Goal: Task Accomplishment & Management: Use online tool/utility

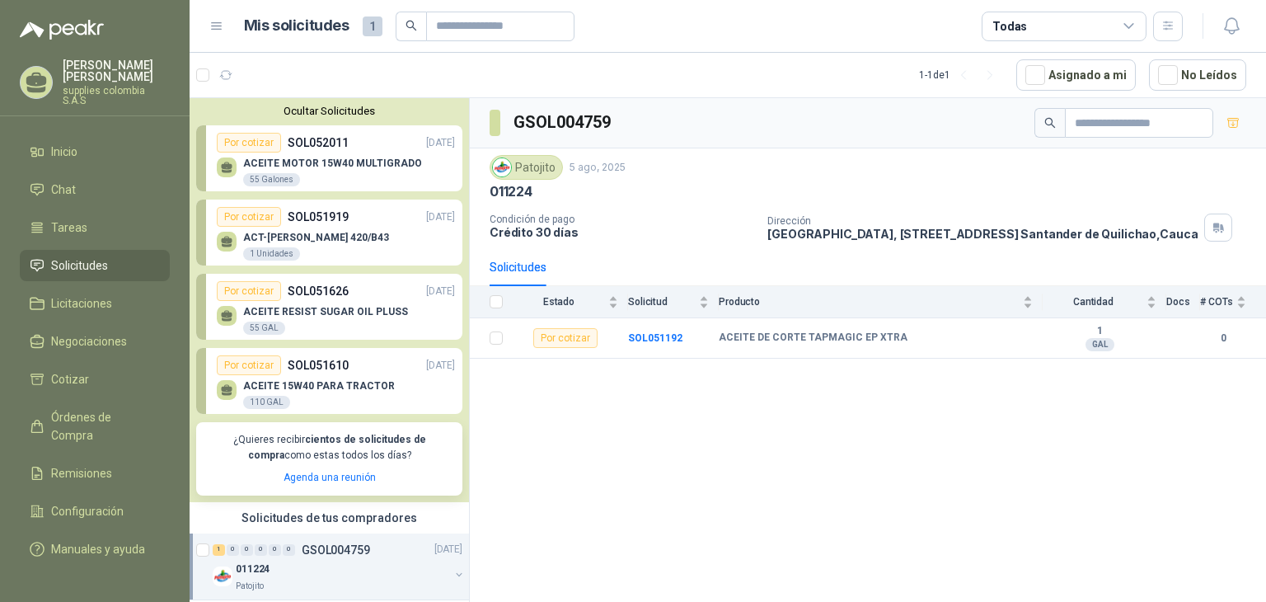
scroll to position [16, 0]
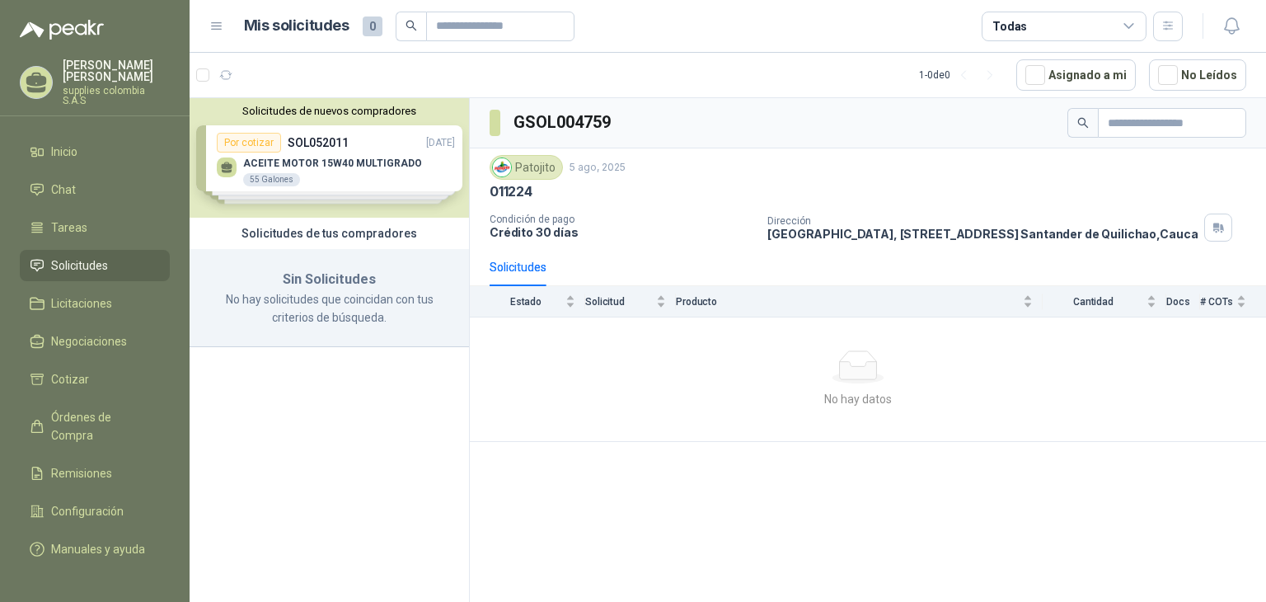
click at [372, 176] on div "Solicitudes de nuevos compradores Por cotizar SOL052011 13/08/25 ACEITE MOTOR 1…" at bounding box center [329, 158] width 279 height 120
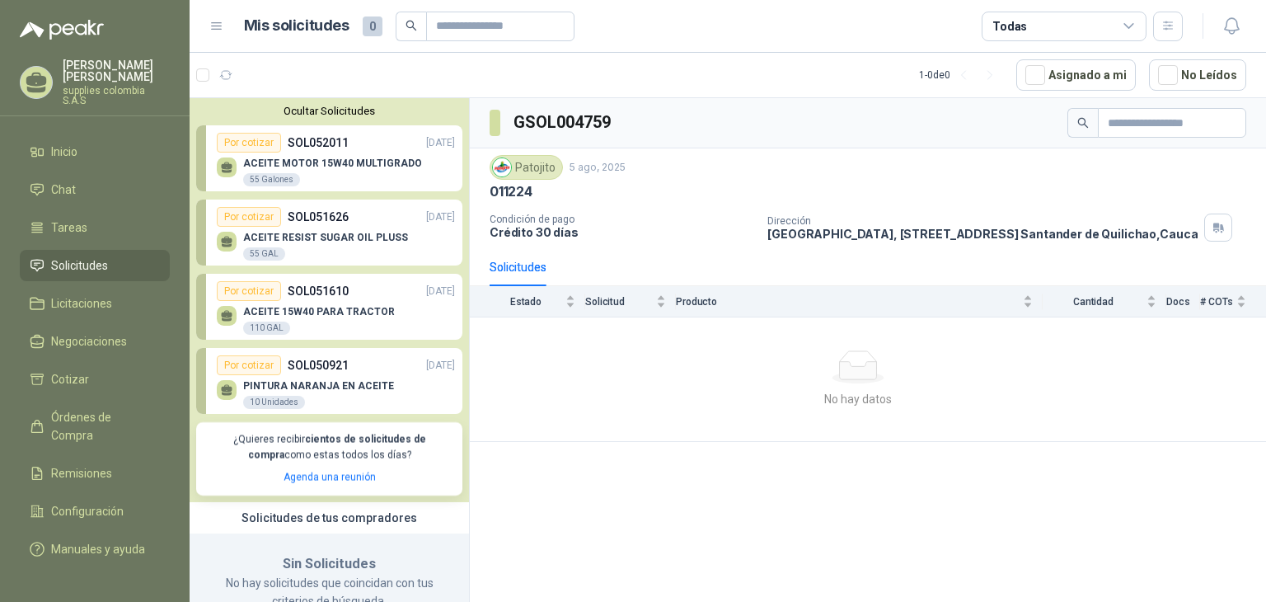
click at [325, 238] on p "ACEITE RESIST SUGAR OIL PLUSS" at bounding box center [325, 238] width 165 height 12
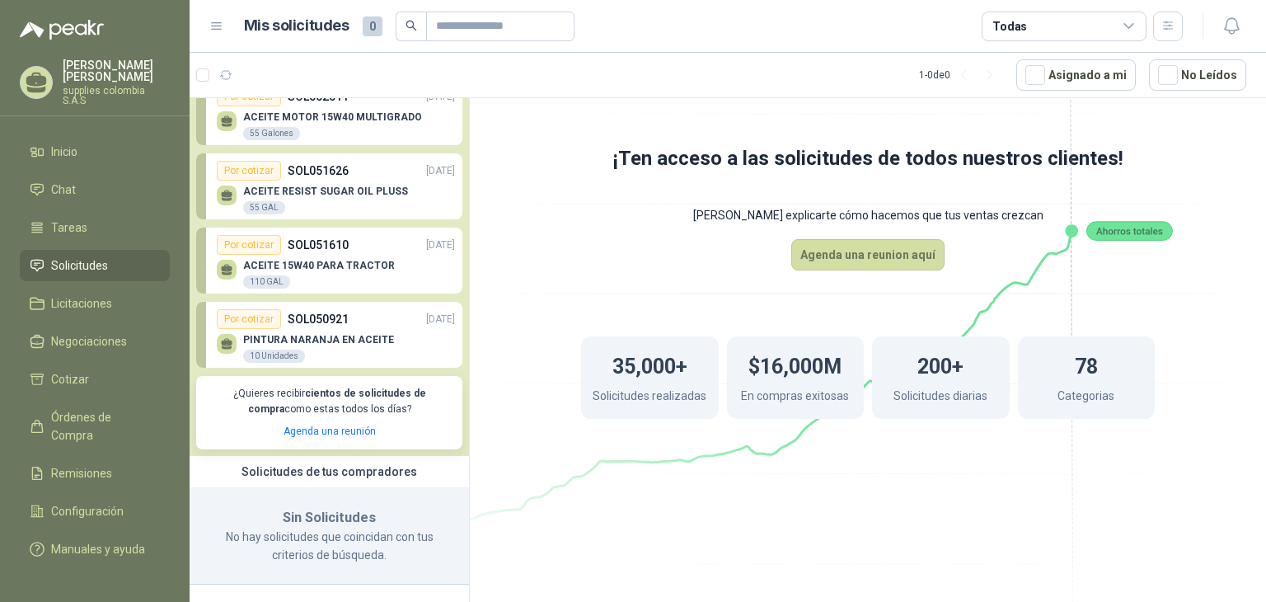
scroll to position [46, 0]
click at [392, 400] on p "¿Quieres recibir cientos de solicitudes de compra como estas todos los días?" at bounding box center [329, 401] width 247 height 31
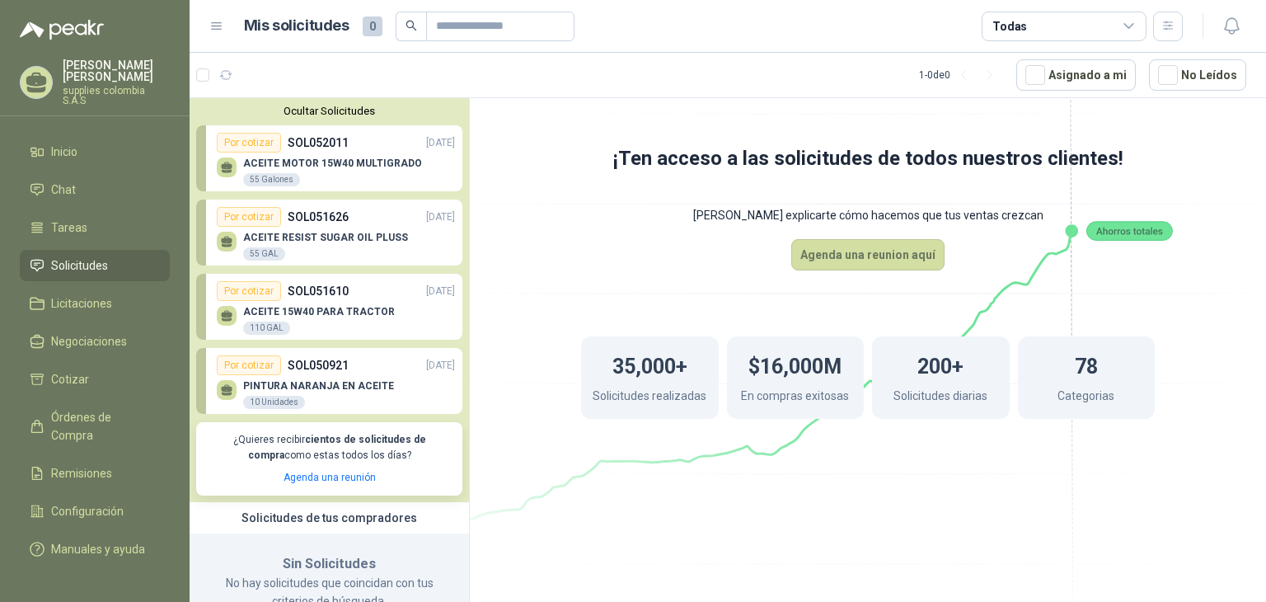
click at [364, 405] on div "PINTURA NARANJA EN ACEITE 10 Unidades" at bounding box center [318, 395] width 151 height 30
click at [369, 228] on div "ACEITE RESIST SUGAR OIL PLUSS 55 GAL" at bounding box center [336, 244] width 238 height 35
click at [258, 215] on div "Por cotizar" at bounding box center [249, 217] width 64 height 20
click at [225, 242] on icon at bounding box center [227, 239] width 12 height 7
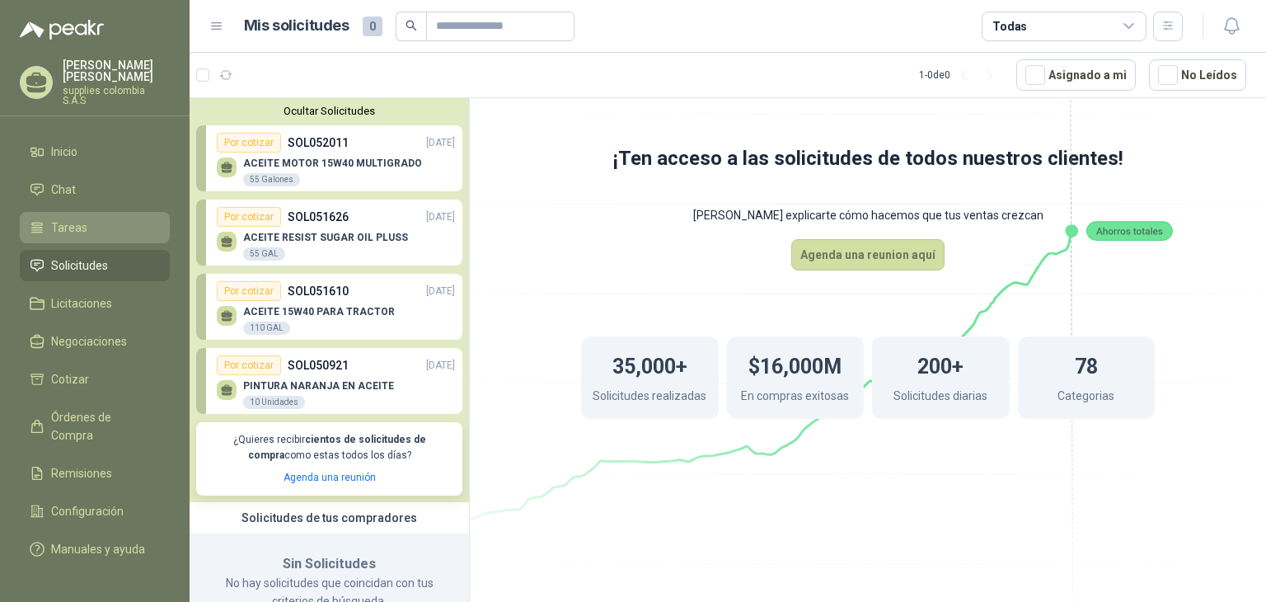
click at [85, 218] on span "Tareas" at bounding box center [69, 227] width 36 height 18
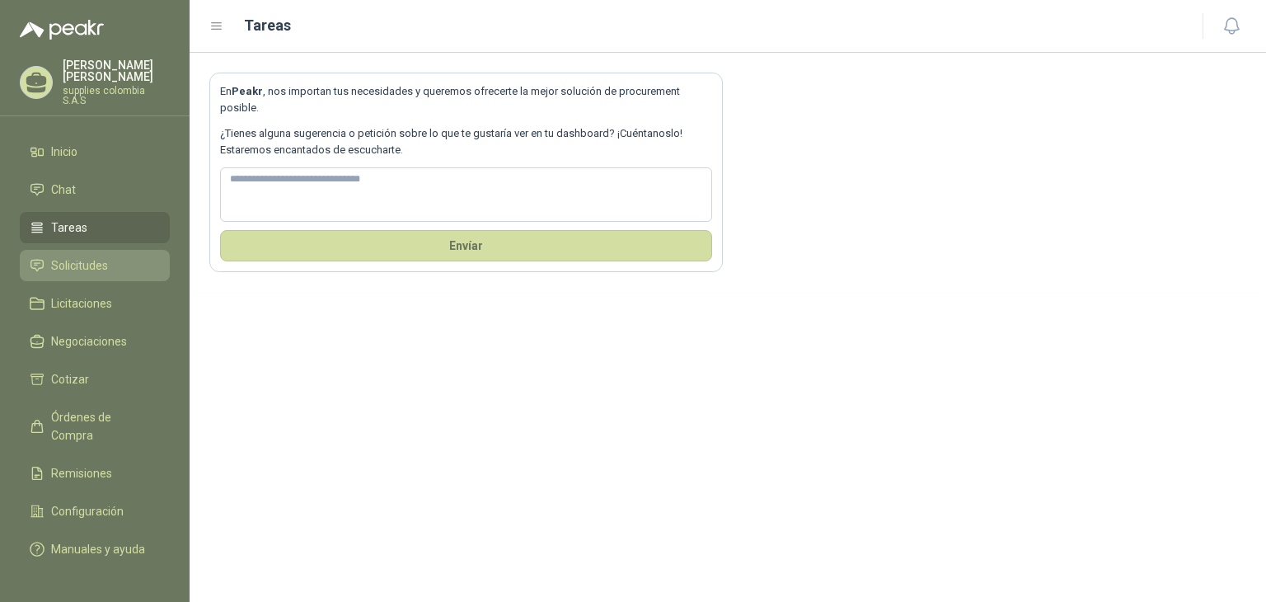
click at [92, 250] on link "Solicitudes" at bounding box center [95, 265] width 150 height 31
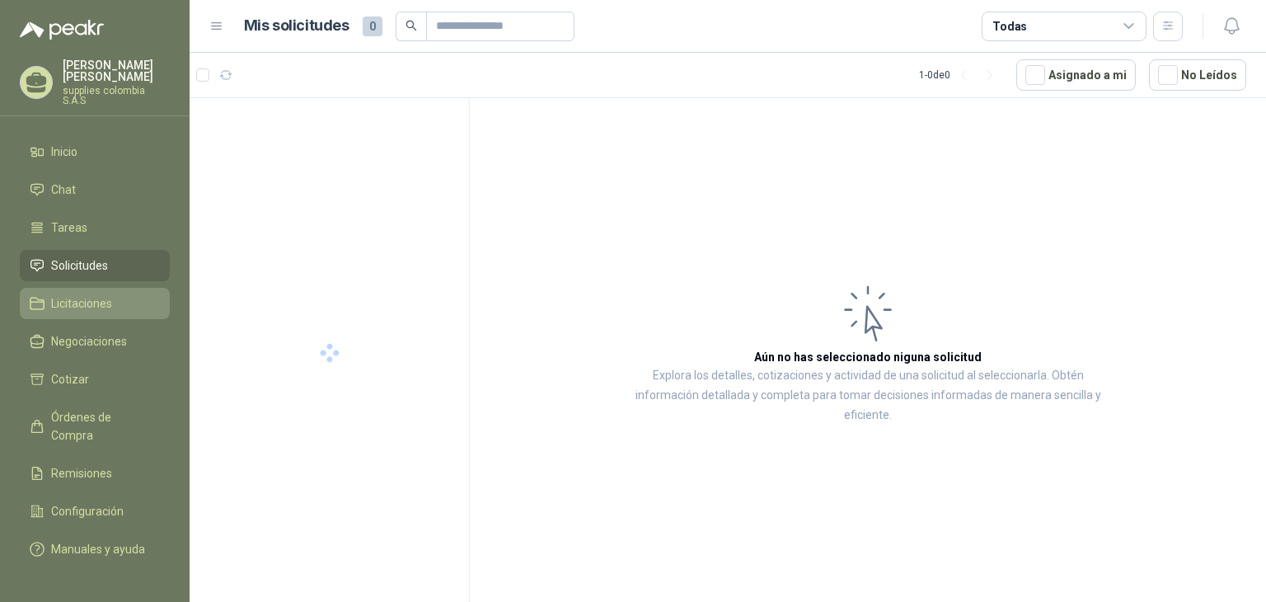
click at [99, 297] on span "Licitaciones" at bounding box center [81, 303] width 61 height 18
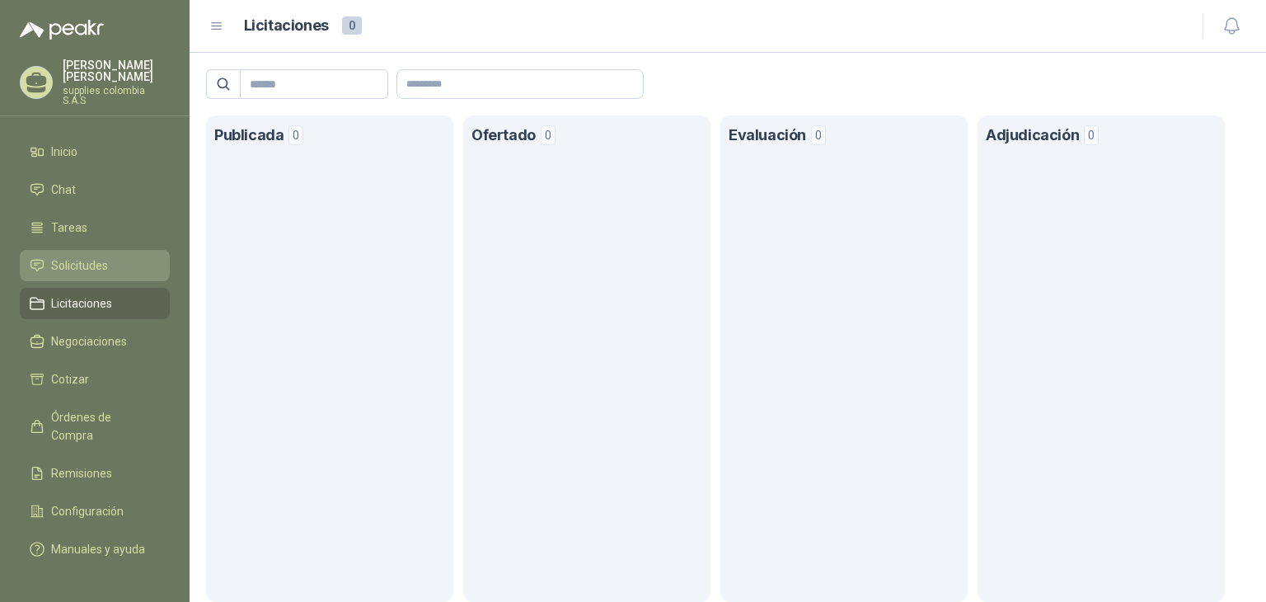
click at [99, 263] on link "Solicitudes" at bounding box center [95, 265] width 150 height 31
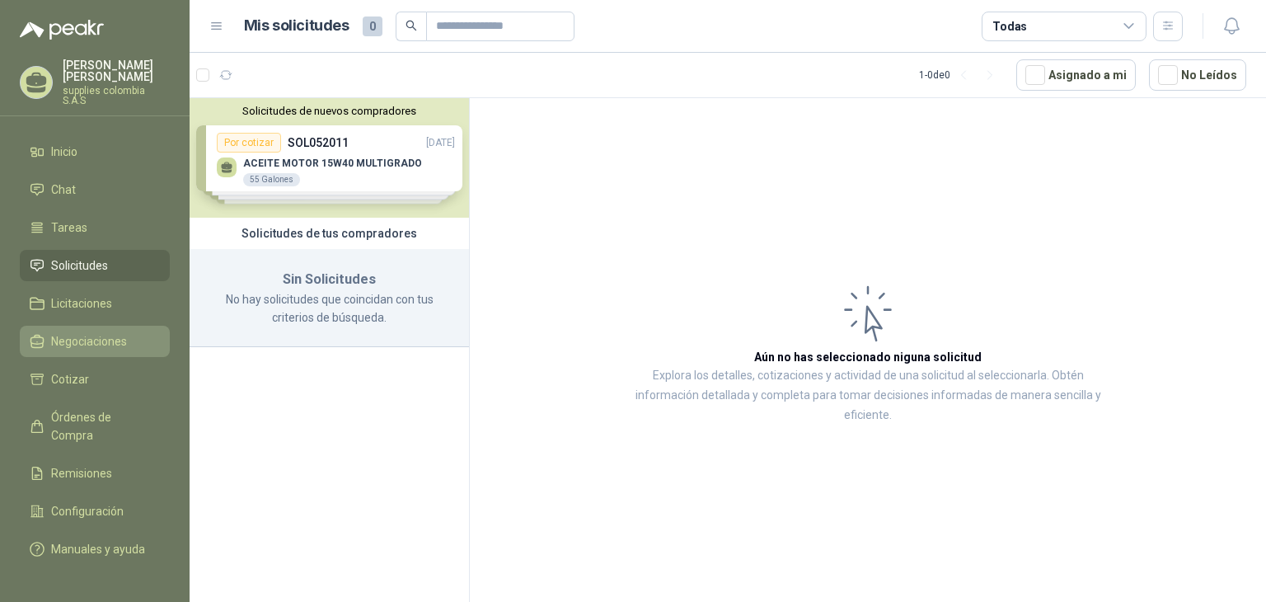
click at [98, 332] on span "Negociaciones" at bounding box center [89, 341] width 76 height 18
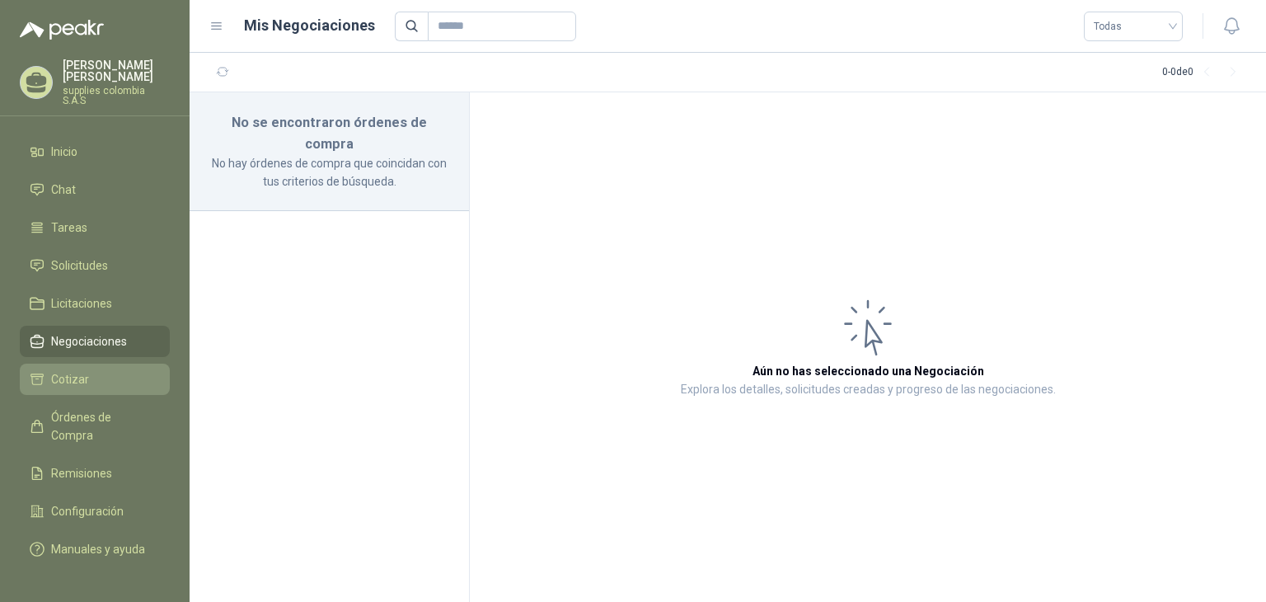
click at [91, 370] on li "Cotizar" at bounding box center [95, 379] width 130 height 18
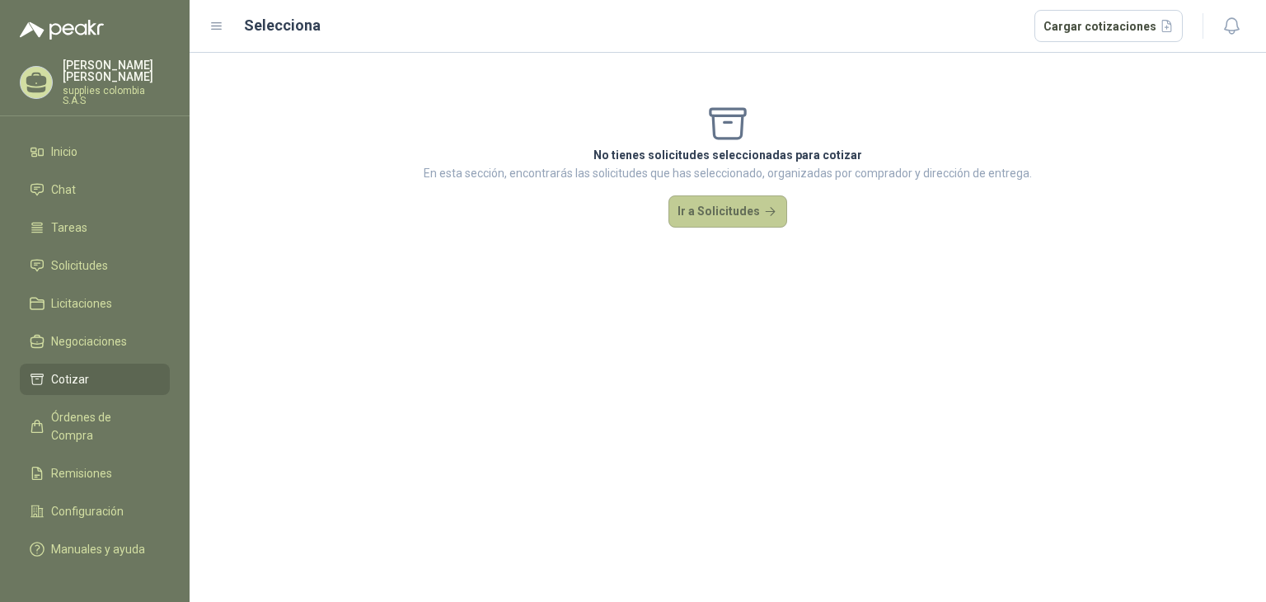
click at [702, 212] on button "Ir a Solicitudes" at bounding box center [728, 211] width 119 height 33
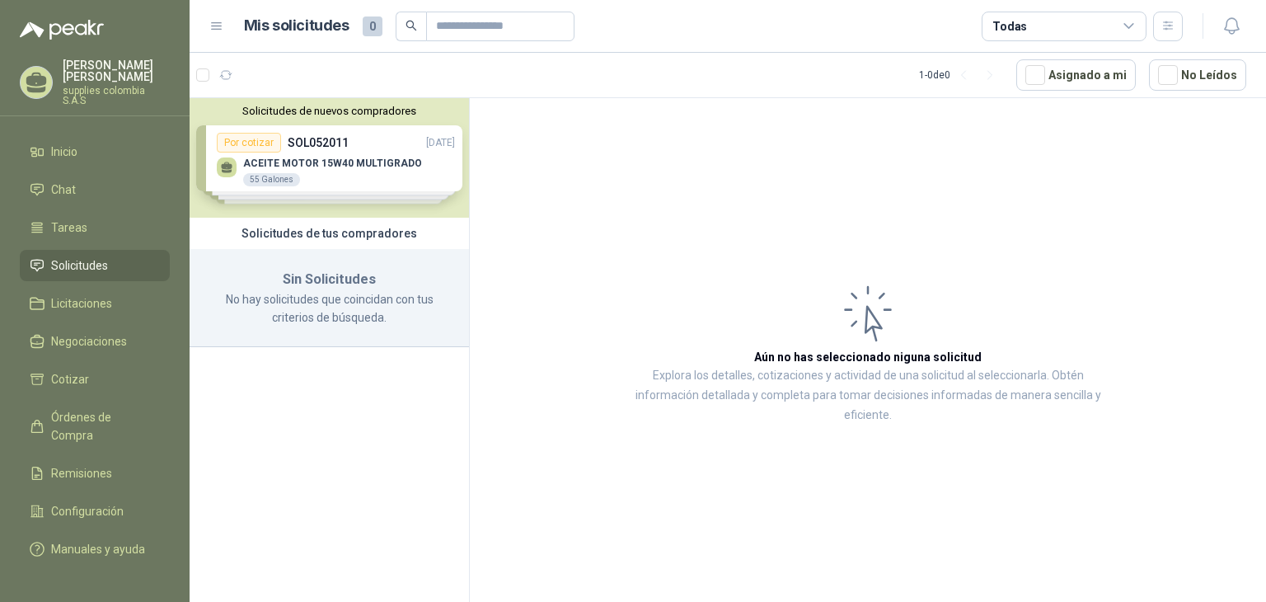
click at [373, 189] on div "Solicitudes de nuevos compradores Por cotizar SOL052011 13/08/25 ACEITE MOTOR 1…" at bounding box center [329, 158] width 279 height 120
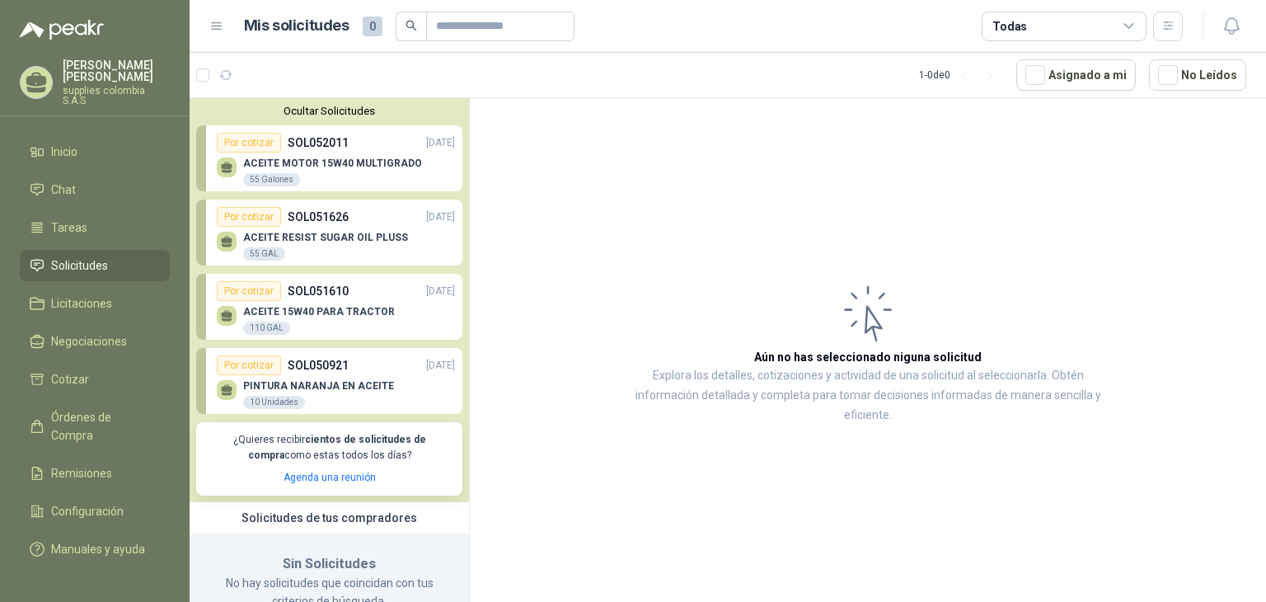
click at [402, 247] on div "ACEITE RESIST SUGAR OIL PLUSS 55 GAL" at bounding box center [336, 244] width 238 height 35
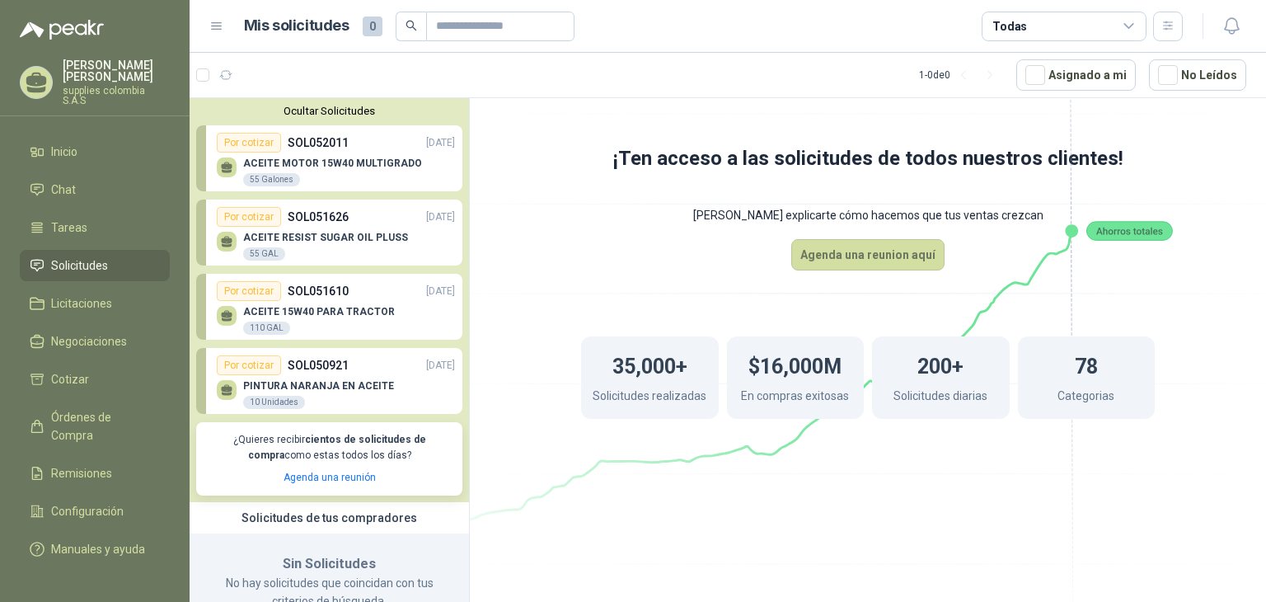
click at [402, 247] on div "ACEITE RESIST SUGAR OIL PLUSS 55 GAL" at bounding box center [336, 244] width 238 height 35
click at [919, 241] on button "Agenda una reunion aquí" at bounding box center [867, 254] width 153 height 31
click at [387, 185] on div "ACEITE MOTOR 15W40 MULTIGRADO 55 Galones" at bounding box center [332, 172] width 179 height 30
click at [386, 238] on p "ACEITE RESIST SUGAR OIL PLUSS" at bounding box center [325, 238] width 165 height 12
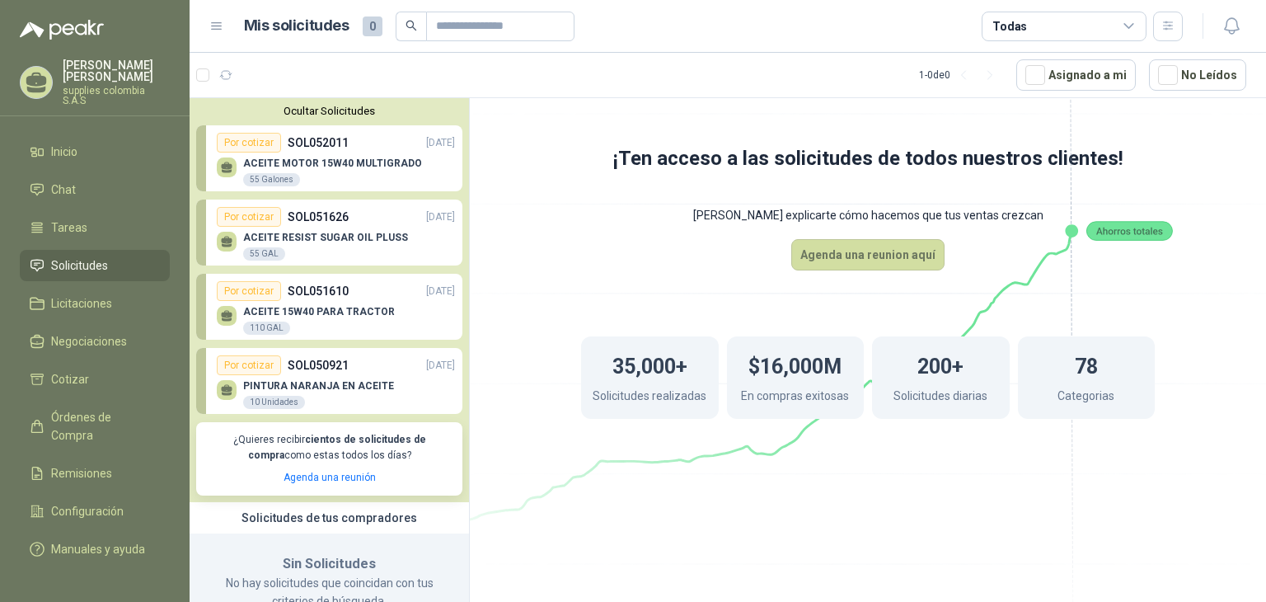
click at [386, 238] on p "ACEITE RESIST SUGAR OIL PLUSS" at bounding box center [325, 238] width 165 height 12
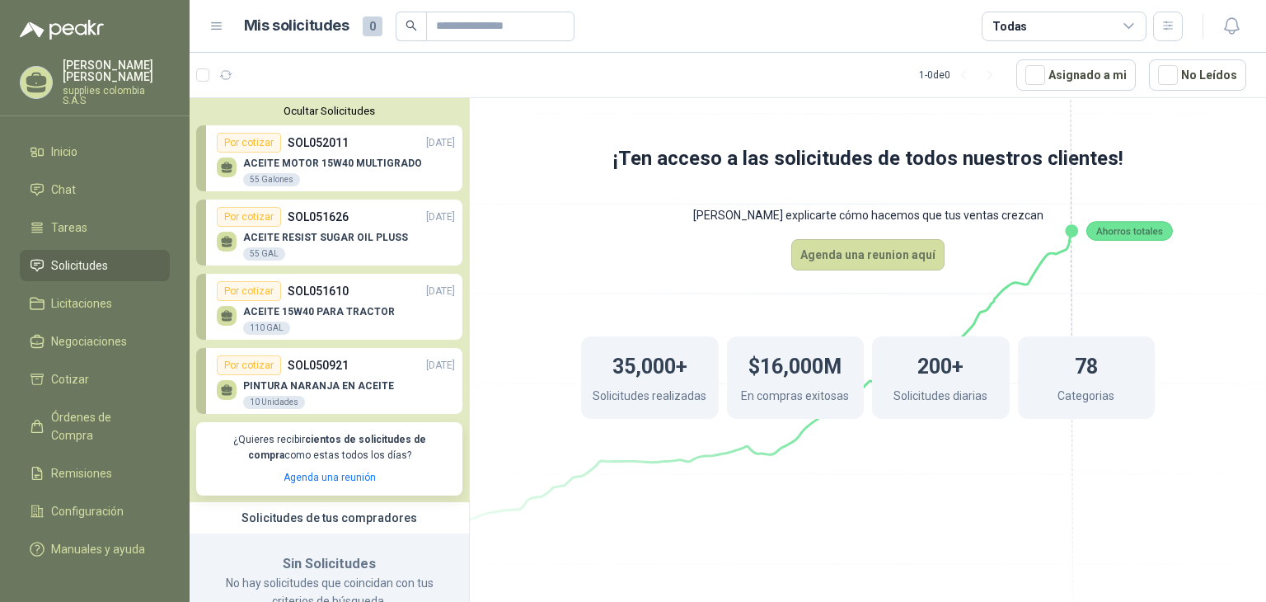
click at [386, 238] on p "ACEITE RESIST SUGAR OIL PLUSS" at bounding box center [325, 238] width 165 height 12
click at [235, 243] on div at bounding box center [227, 242] width 20 height 20
click at [242, 218] on div "Por cotizar" at bounding box center [249, 217] width 64 height 20
